Goal: Task Accomplishment & Management: Use online tool/utility

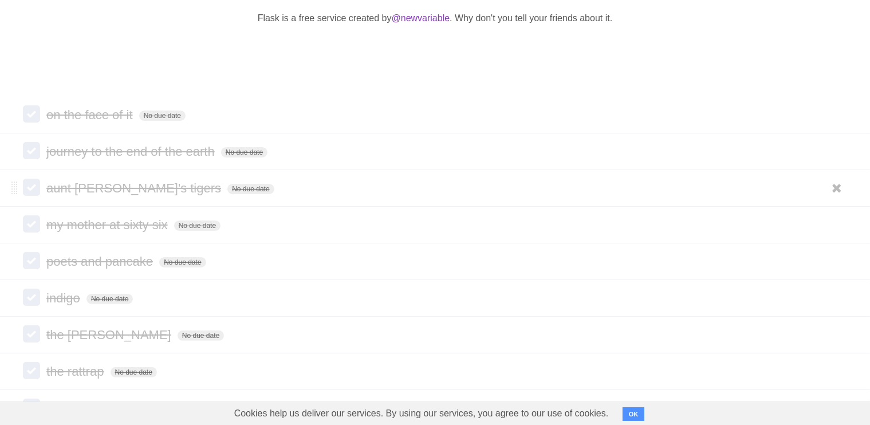
scroll to position [250, 0]
click at [32, 107] on label at bounding box center [31, 113] width 17 height 17
click at [32, 160] on form "journey to the end of the earth No due date White Red Blue Green Purple Orange" at bounding box center [435, 151] width 824 height 19
click at [35, 183] on label at bounding box center [31, 187] width 17 height 17
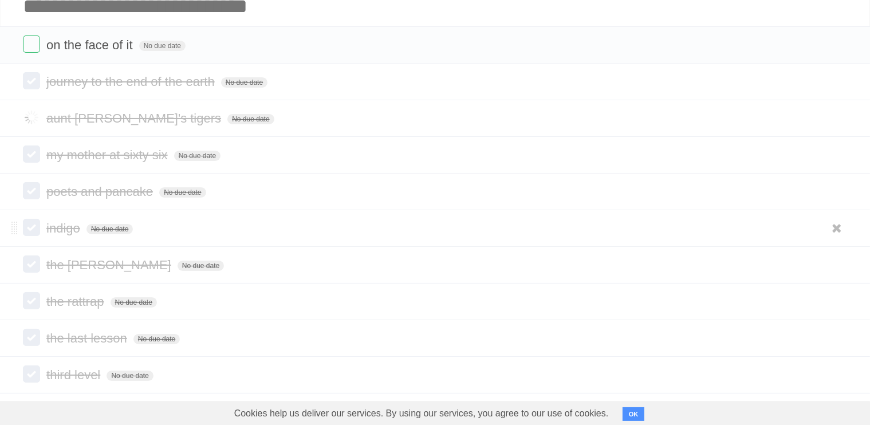
scroll to position [77, 0]
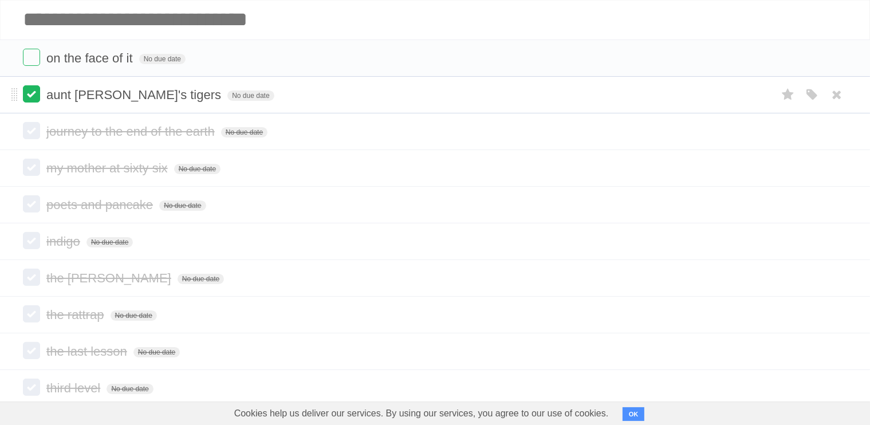
click at [33, 92] on label at bounding box center [31, 93] width 17 height 17
click at [34, 139] on label at bounding box center [31, 130] width 17 height 17
click at [36, 168] on label at bounding box center [31, 167] width 17 height 17
click at [33, 208] on label at bounding box center [31, 203] width 17 height 17
click at [36, 241] on label at bounding box center [31, 240] width 17 height 17
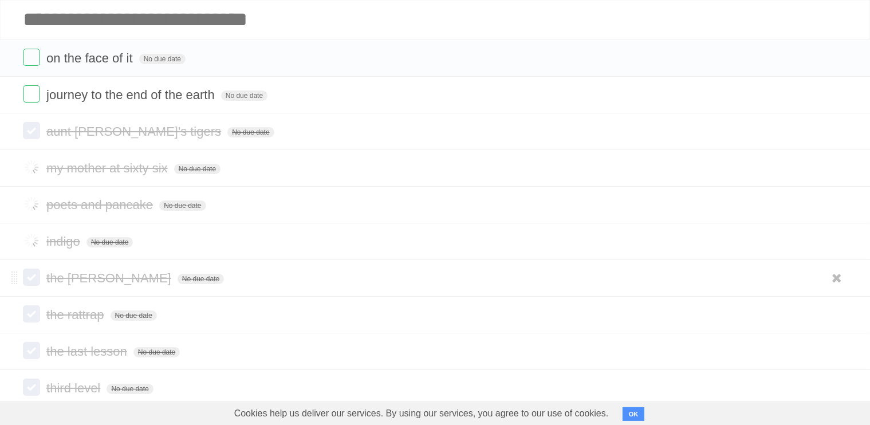
click at [31, 279] on label at bounding box center [31, 277] width 17 height 17
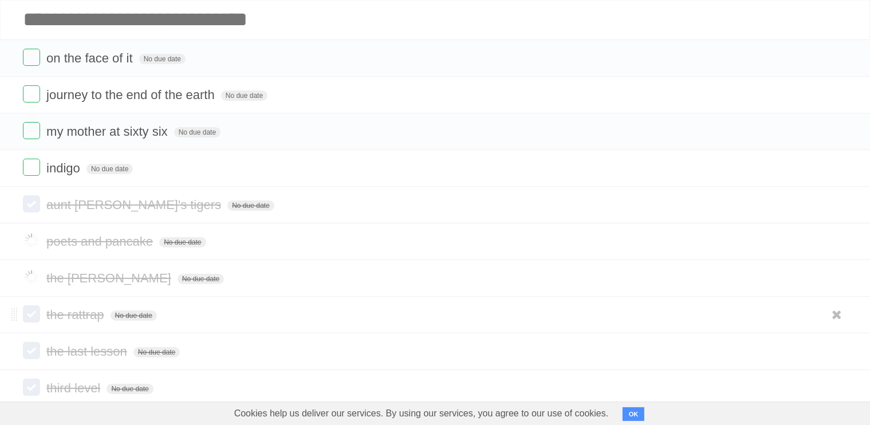
click at [33, 309] on label at bounding box center [31, 313] width 17 height 17
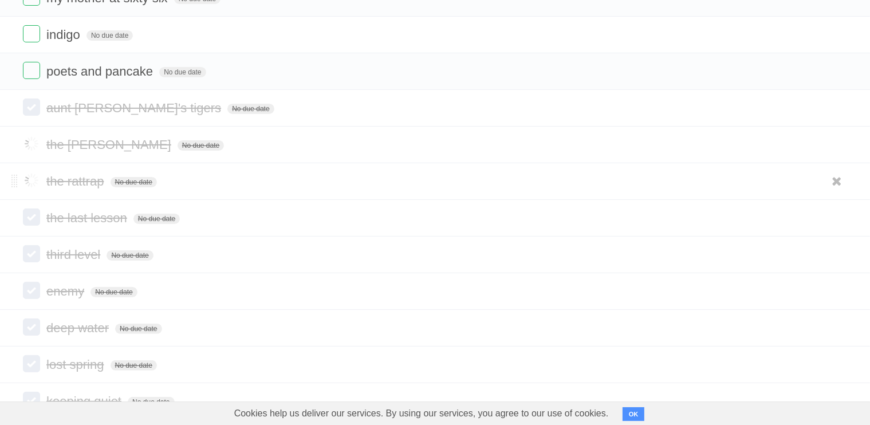
scroll to position [212, 0]
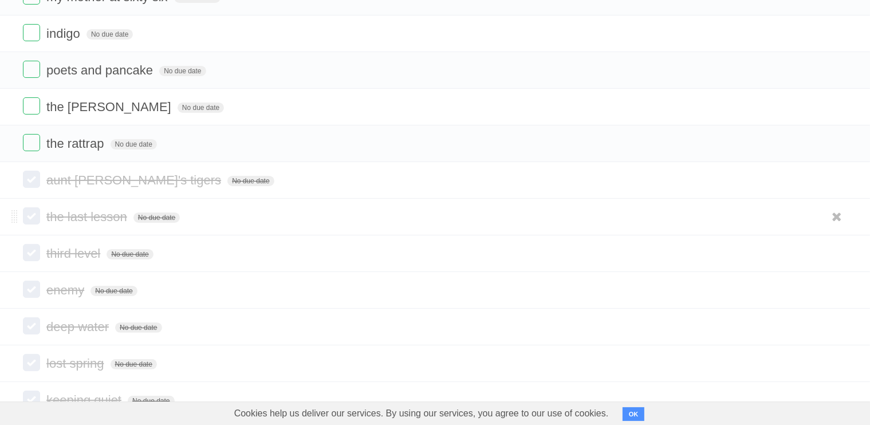
click at [34, 217] on label at bounding box center [31, 215] width 17 height 17
click at [36, 249] on label at bounding box center [31, 252] width 17 height 17
click at [36, 294] on label at bounding box center [31, 289] width 17 height 17
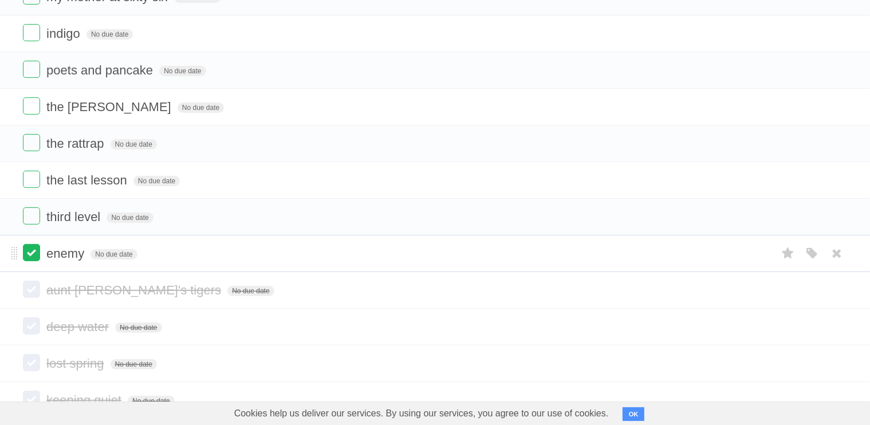
click at [34, 253] on label at bounding box center [31, 252] width 17 height 17
click at [33, 292] on label at bounding box center [31, 289] width 17 height 17
click at [36, 329] on label at bounding box center [31, 325] width 17 height 17
click at [36, 359] on label at bounding box center [31, 362] width 17 height 17
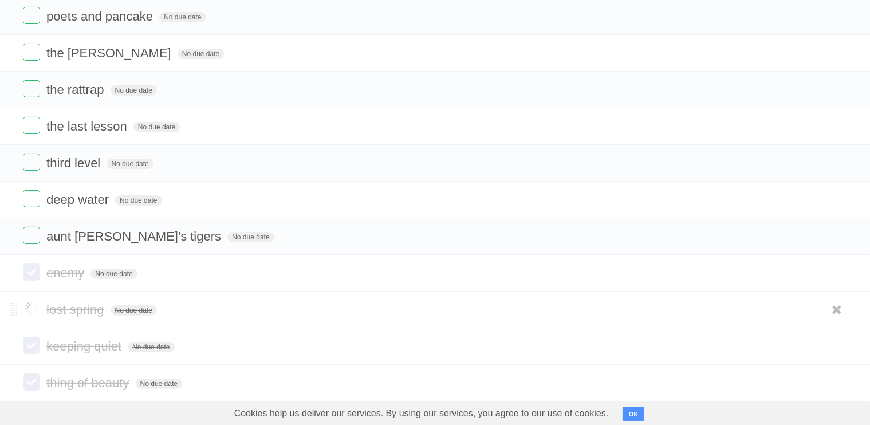
scroll to position [275, 0]
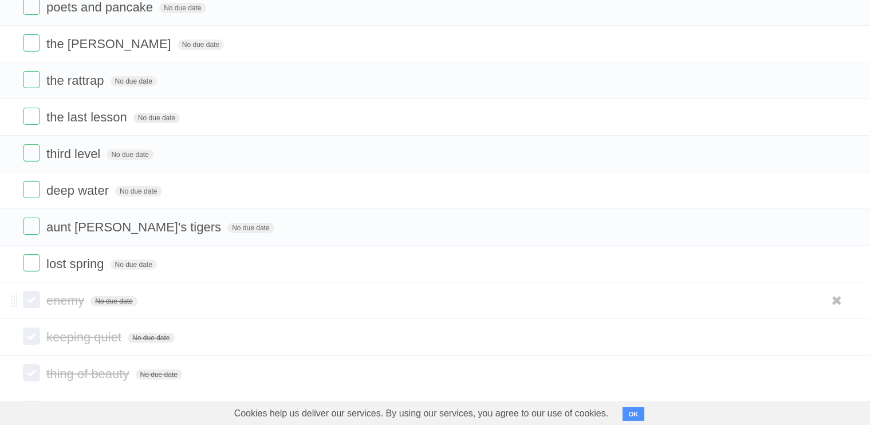
click at [30, 263] on label at bounding box center [31, 262] width 17 height 17
click at [30, 259] on label at bounding box center [31, 262] width 17 height 17
click at [30, 297] on label at bounding box center [31, 299] width 17 height 17
click at [32, 349] on li "keeping quiet No due date White Red Blue Green Purple Orange" at bounding box center [435, 336] width 870 height 37
click at [33, 333] on label at bounding box center [31, 336] width 17 height 17
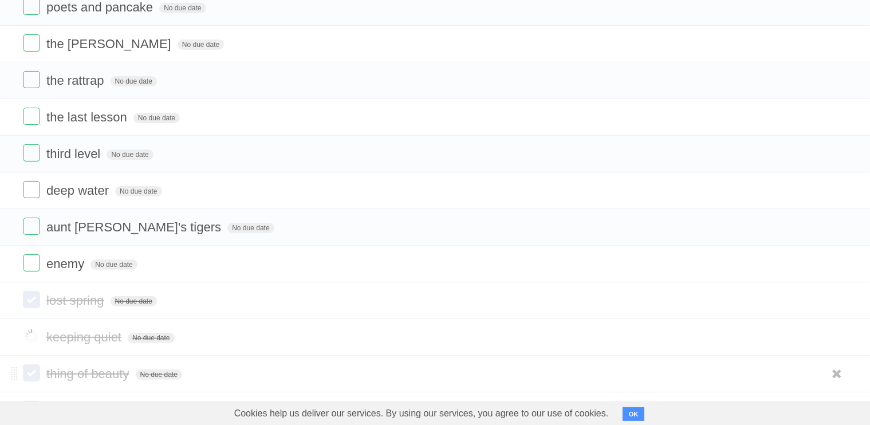
click at [38, 368] on label at bounding box center [31, 372] width 17 height 17
click at [34, 292] on label at bounding box center [31, 299] width 17 height 17
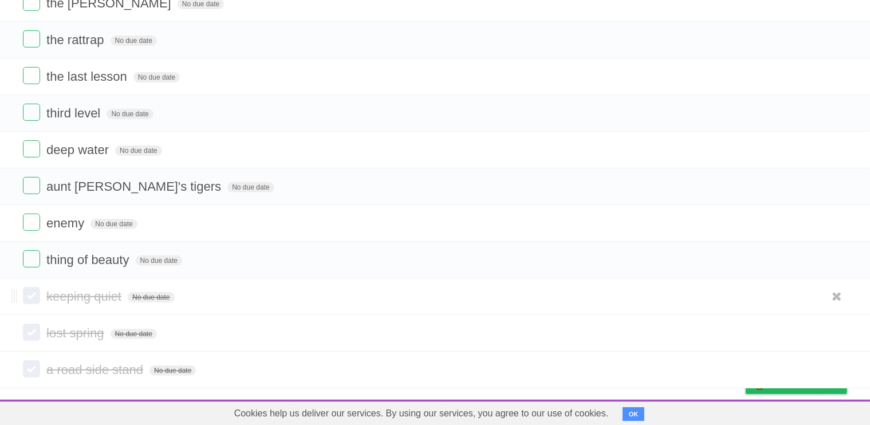
click at [34, 287] on label at bounding box center [31, 295] width 17 height 17
click at [31, 332] on label at bounding box center [31, 332] width 17 height 17
click at [35, 366] on label at bounding box center [31, 368] width 17 height 17
